Goal: Navigation & Orientation: Find specific page/section

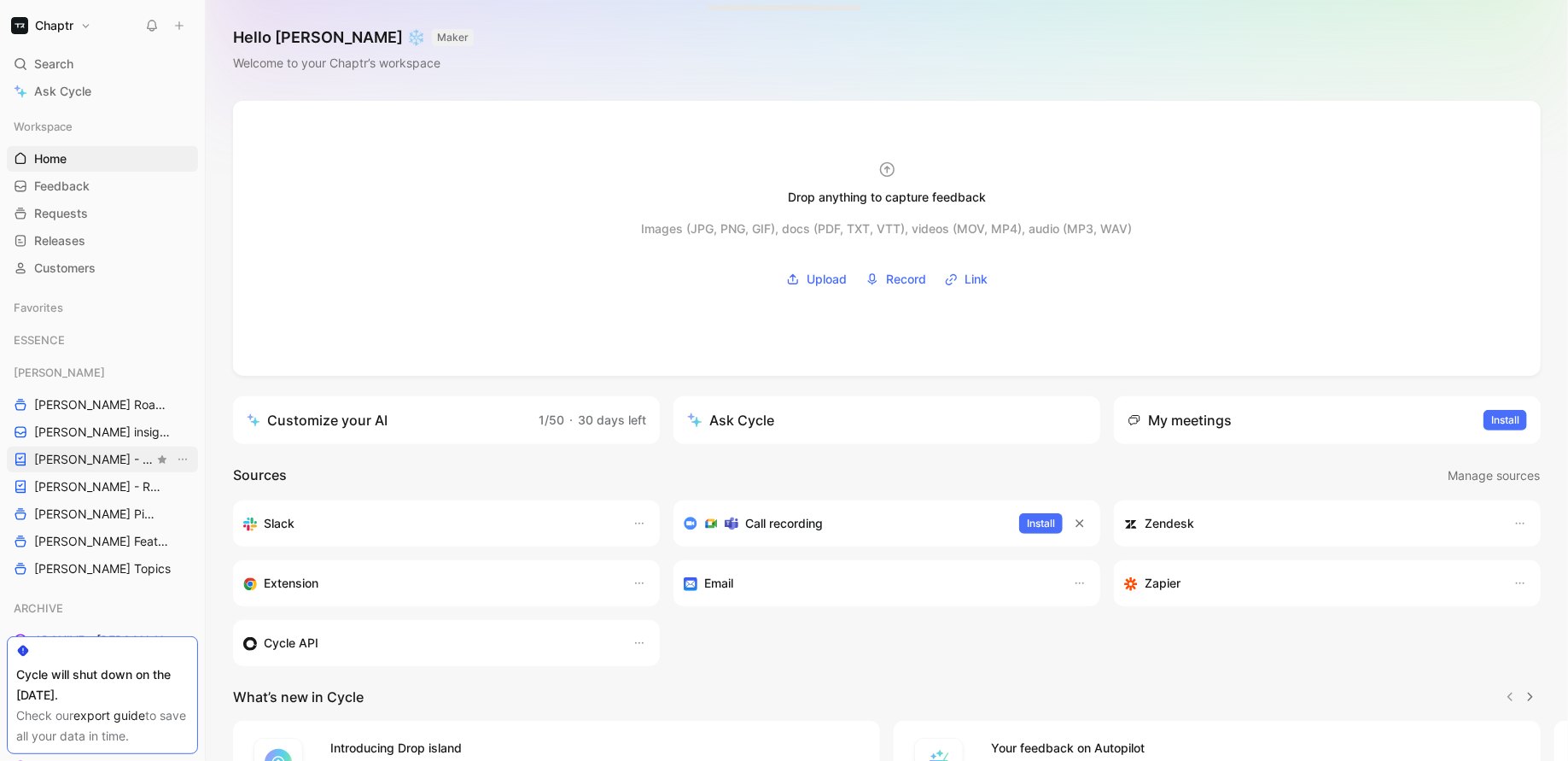
click at [74, 457] on span "[PERSON_NAME] - PLANNINGS" at bounding box center [94, 460] width 120 height 18
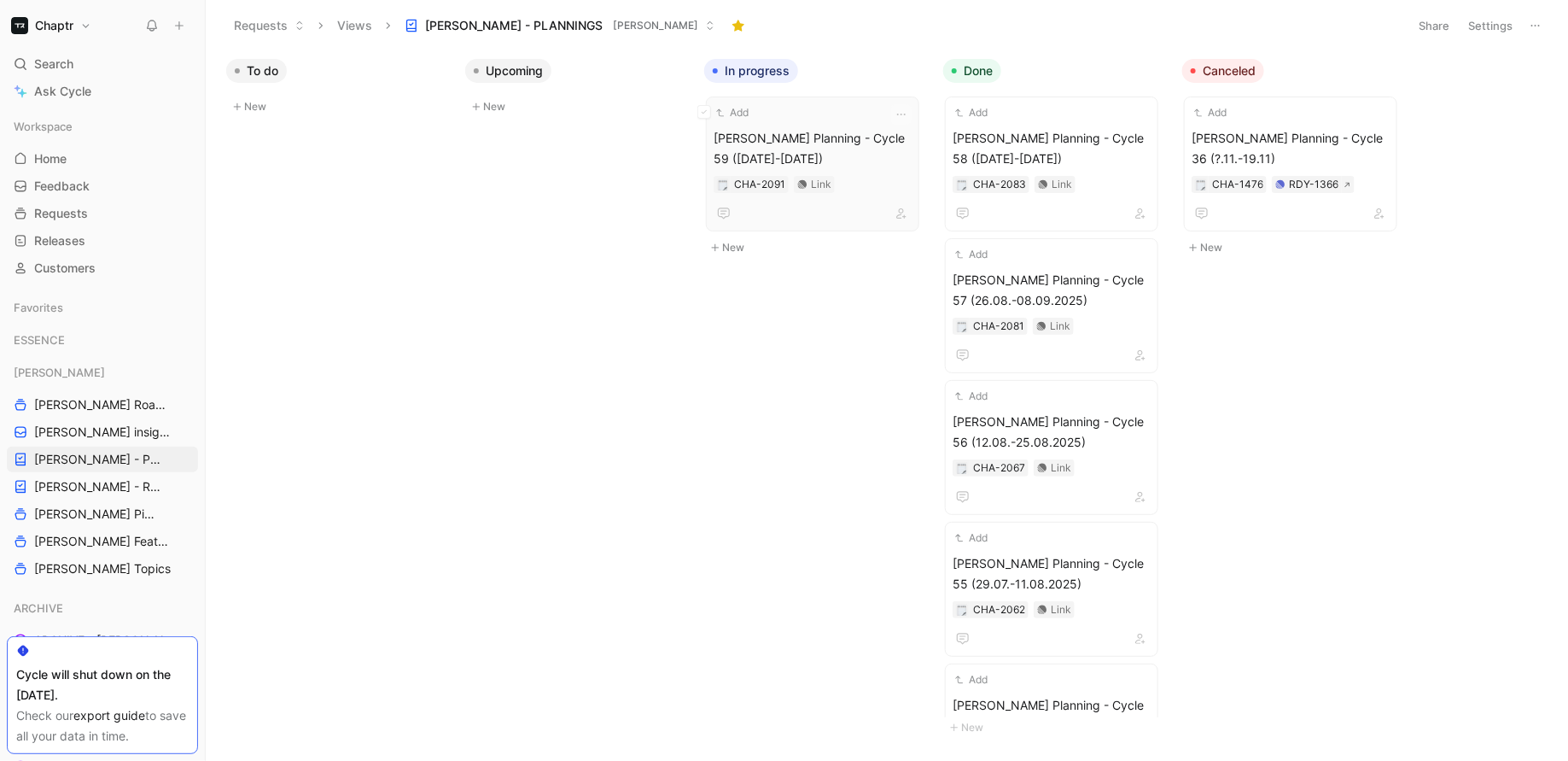
click at [842, 136] on span "[PERSON_NAME] Planning - Cycle 59 ([DATE]-[DATE])" at bounding box center [812, 148] width 198 height 41
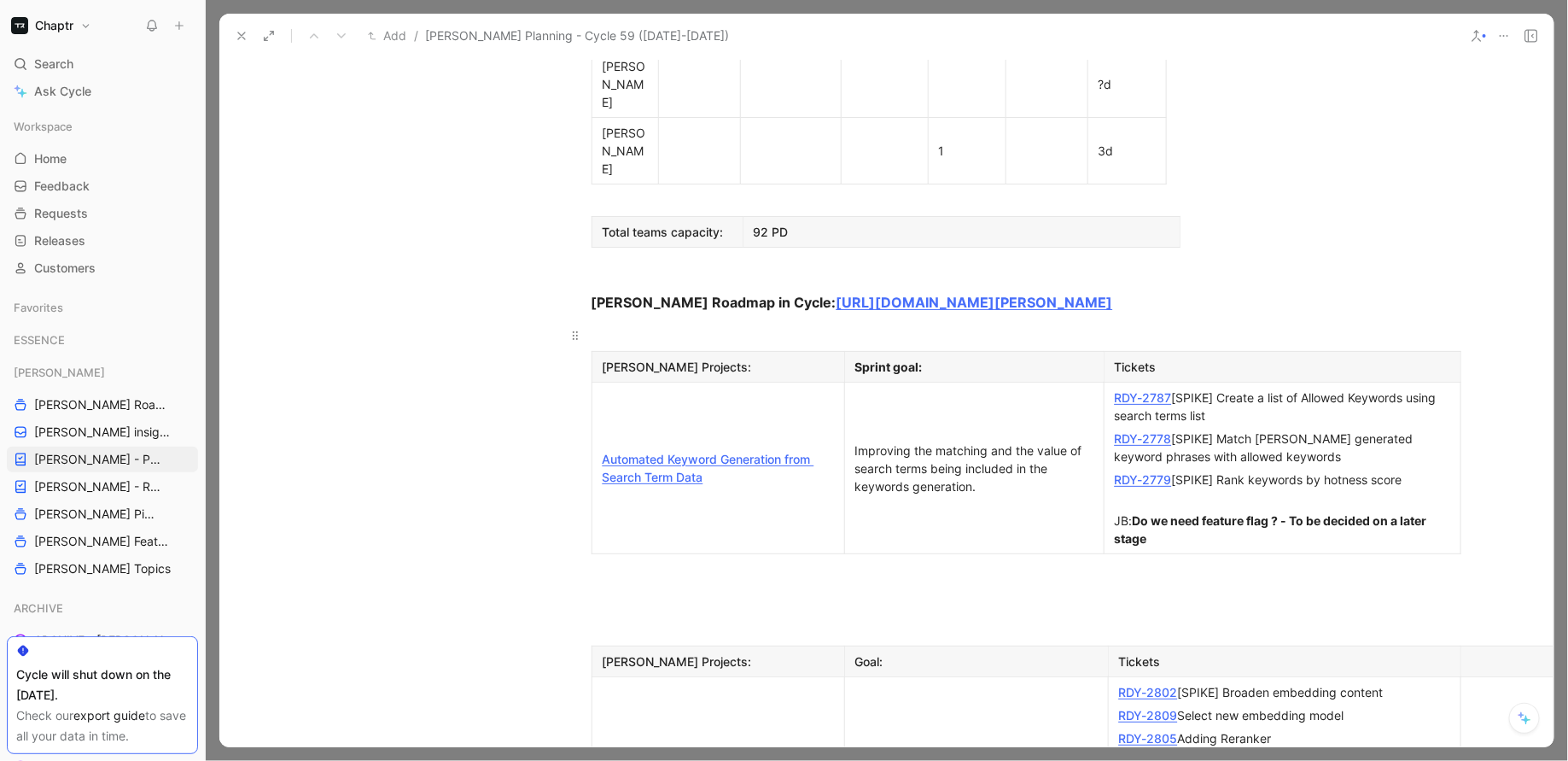
scroll to position [1376, 0]
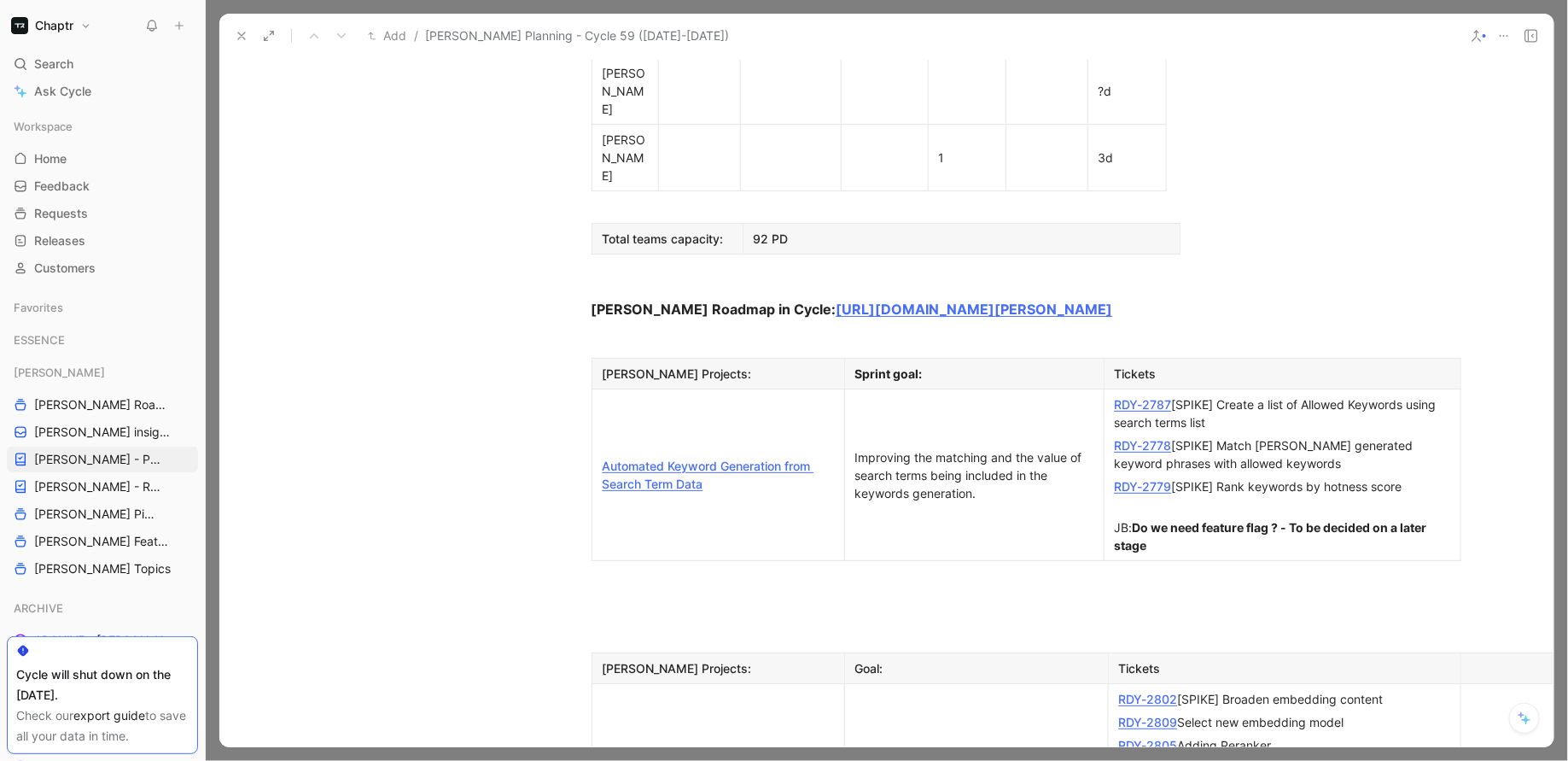
click at [1154, 397] on link "RDY-2787" at bounding box center [1144, 404] width 57 height 15
click at [1138, 439] on link "RDY-2778" at bounding box center [1144, 446] width 57 height 15
click at [1139, 479] on link "RDY-2779" at bounding box center [1144, 486] width 57 height 15
click at [1142, 397] on link "RDY-2787" at bounding box center [1144, 404] width 57 height 15
click at [1131, 439] on link "RDY-2778" at bounding box center [1144, 446] width 57 height 15
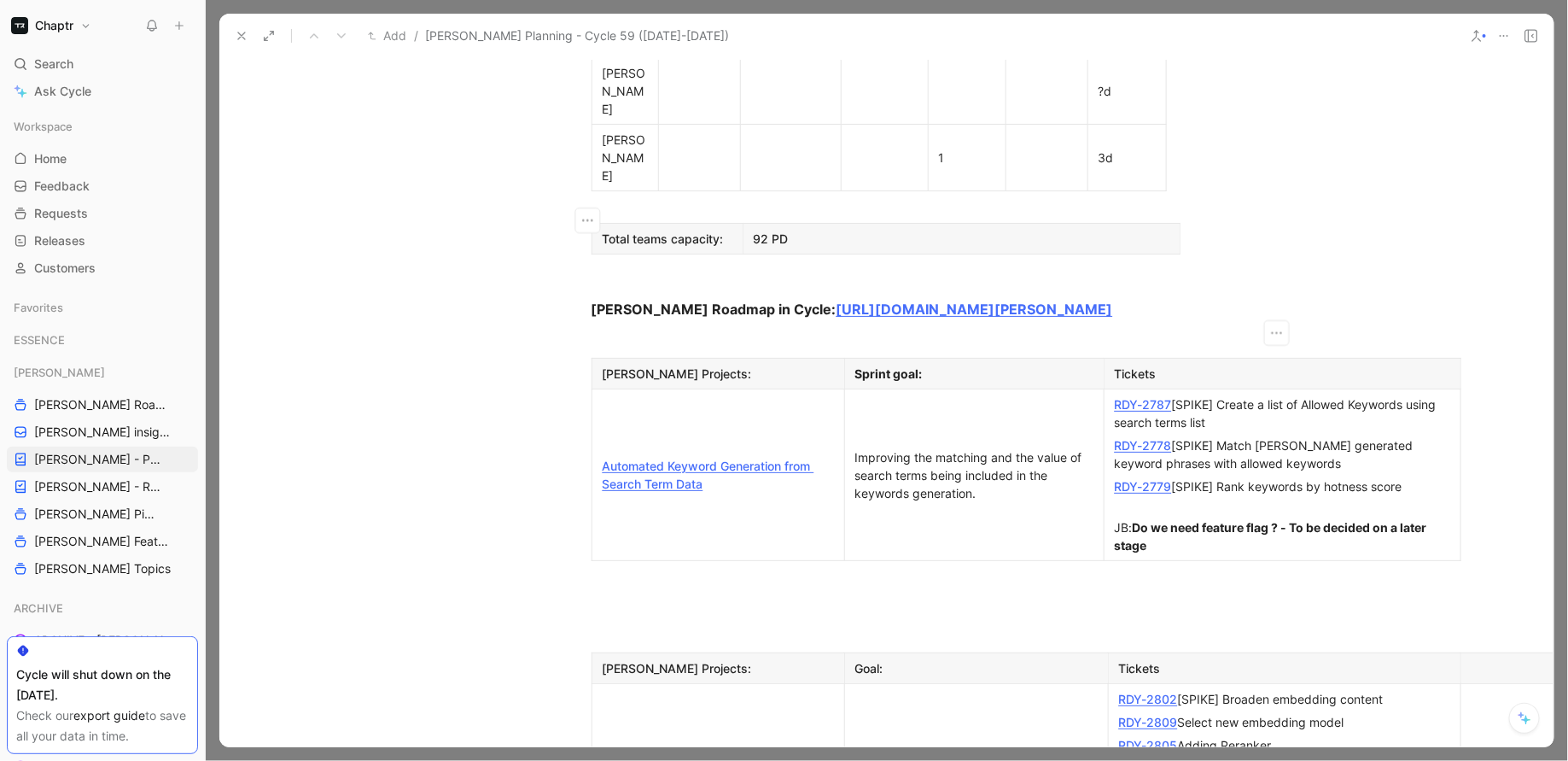
click at [1130, 479] on link "RDY-2779" at bounding box center [1144, 486] width 57 height 15
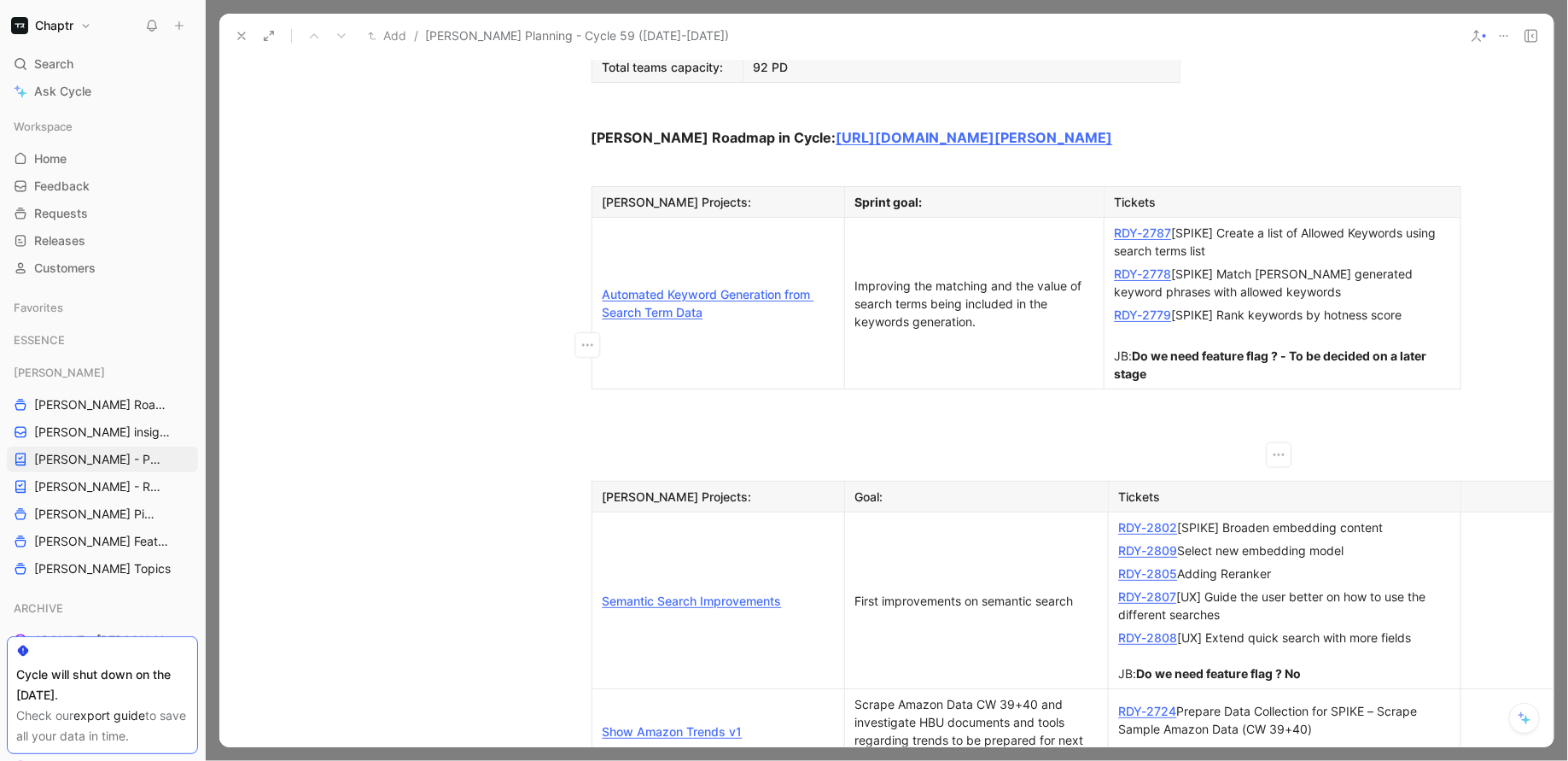
click at [1150, 521] on link "RDY-2802" at bounding box center [1149, 528] width 59 height 15
click at [1145, 544] on link "RDY-2809" at bounding box center [1149, 551] width 59 height 15
click at [1131, 567] on link "RDY-2805" at bounding box center [1149, 574] width 59 height 15
click at [1131, 590] on link "RDY-2807" at bounding box center [1148, 597] width 58 height 15
click at [1130, 630] on link "RDY-2808" at bounding box center [1149, 638] width 59 height 15
